Goal: Find specific page/section: Find specific page/section

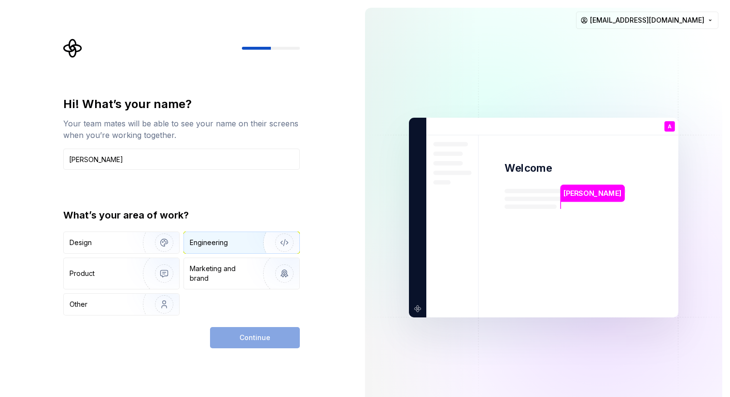
type input "[PERSON_NAME]"
click at [248, 241] on img "button" at bounding box center [278, 243] width 62 height 65
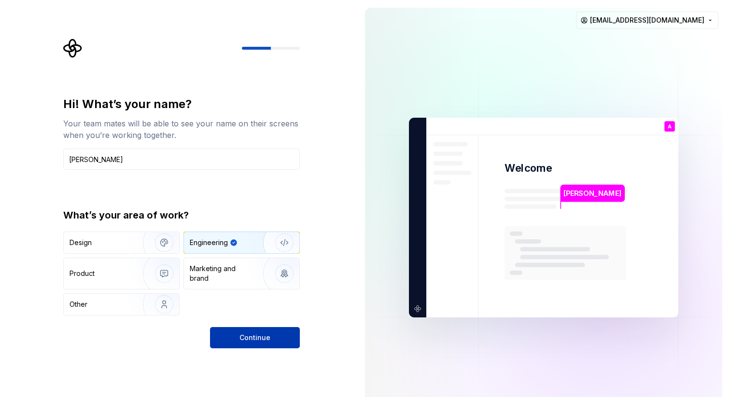
click at [253, 337] on span "Continue" at bounding box center [255, 338] width 31 height 10
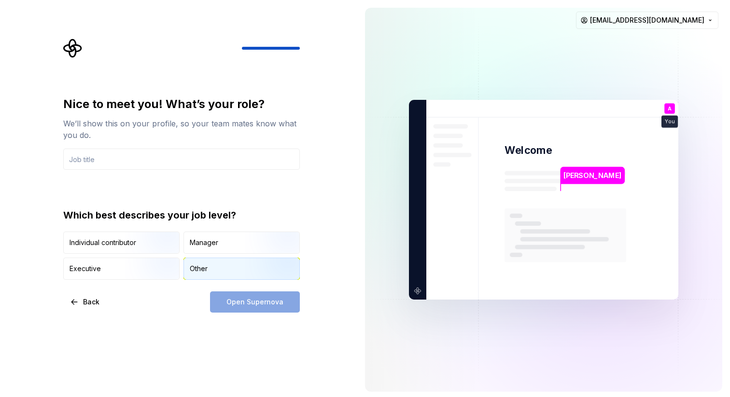
click at [241, 276] on div "Other" at bounding box center [241, 268] width 115 height 21
click at [248, 306] on div "Open Supernova" at bounding box center [255, 302] width 90 height 21
click at [217, 267] on icon "button" at bounding box center [214, 269] width 8 height 8
click at [187, 160] on input "text" at bounding box center [181, 159] width 237 height 21
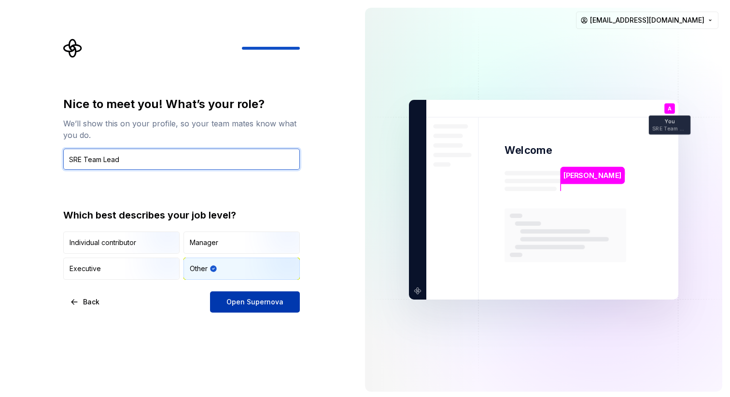
type input "SRE Team Lead"
click at [239, 303] on span "Open Supernova" at bounding box center [254, 302] width 57 height 10
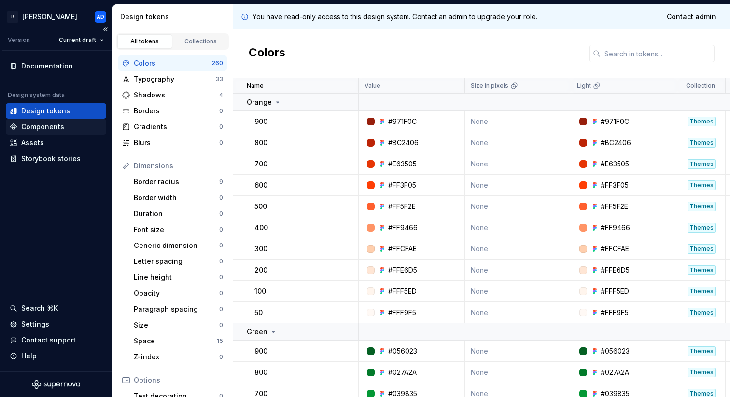
click at [49, 127] on div "Components" at bounding box center [42, 127] width 43 height 10
